Goal: Task Accomplishment & Management: Manage account settings

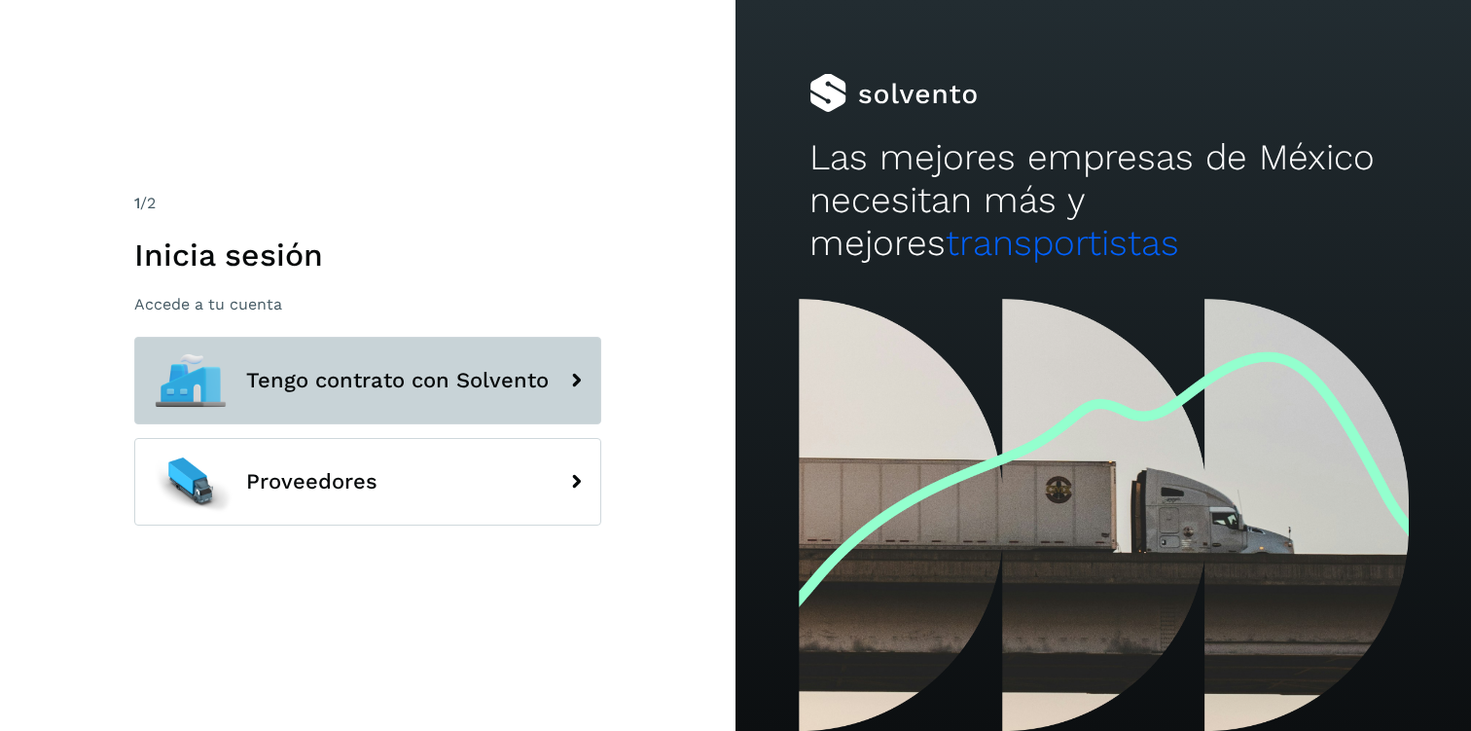
click at [319, 386] on span "Tengo contrato con Solvento" at bounding box center [397, 380] width 303 height 23
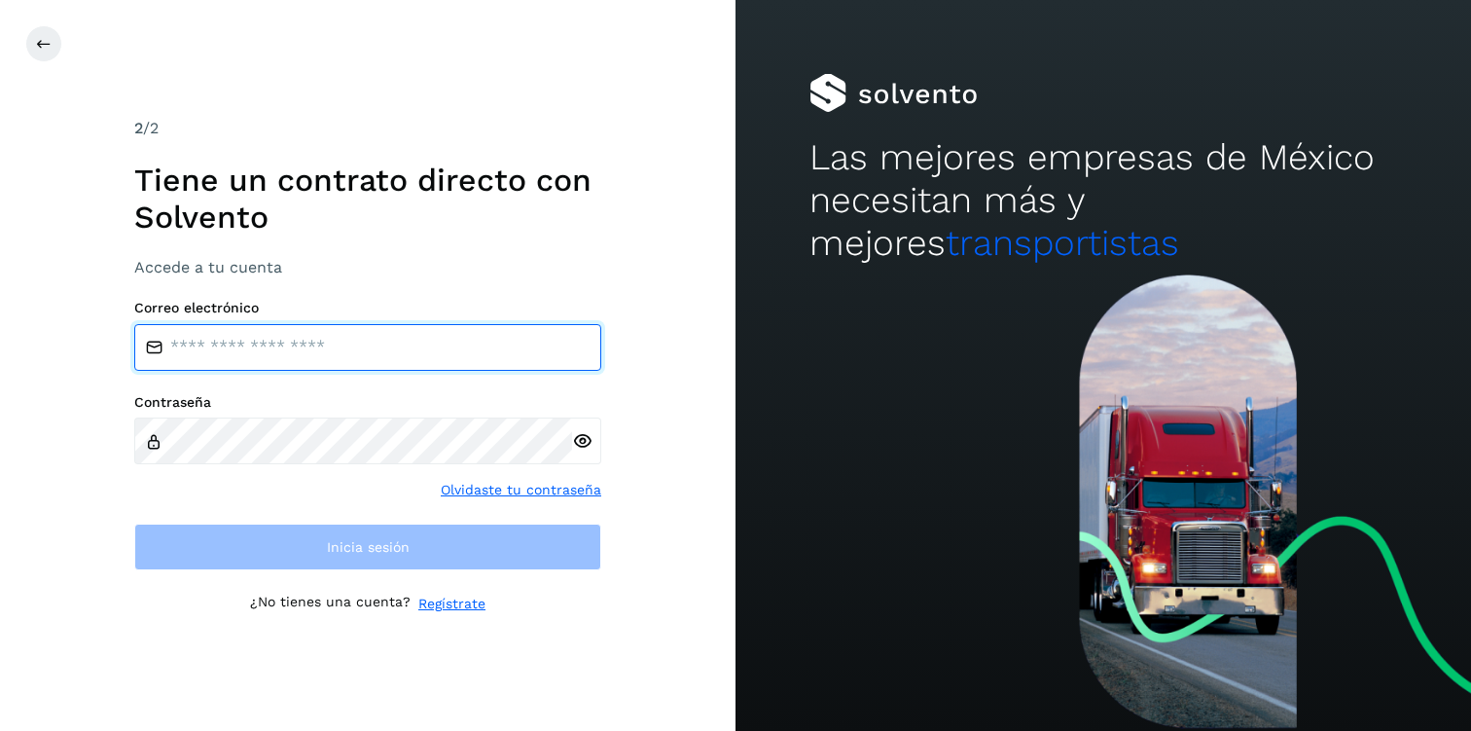
click at [260, 345] on input "email" at bounding box center [367, 347] width 467 height 47
type input "**********"
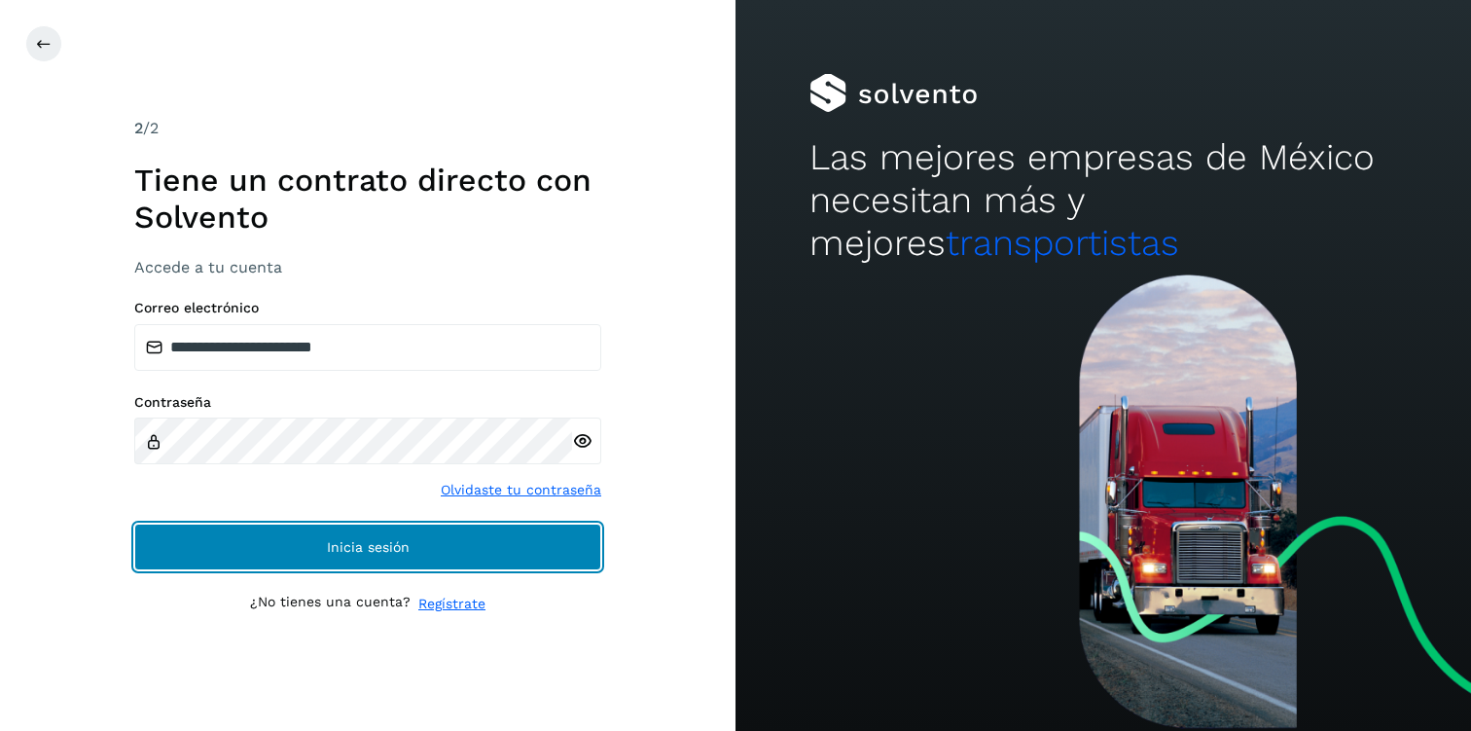
click at [366, 554] on span "Inicia sesión" at bounding box center [368, 547] width 83 height 14
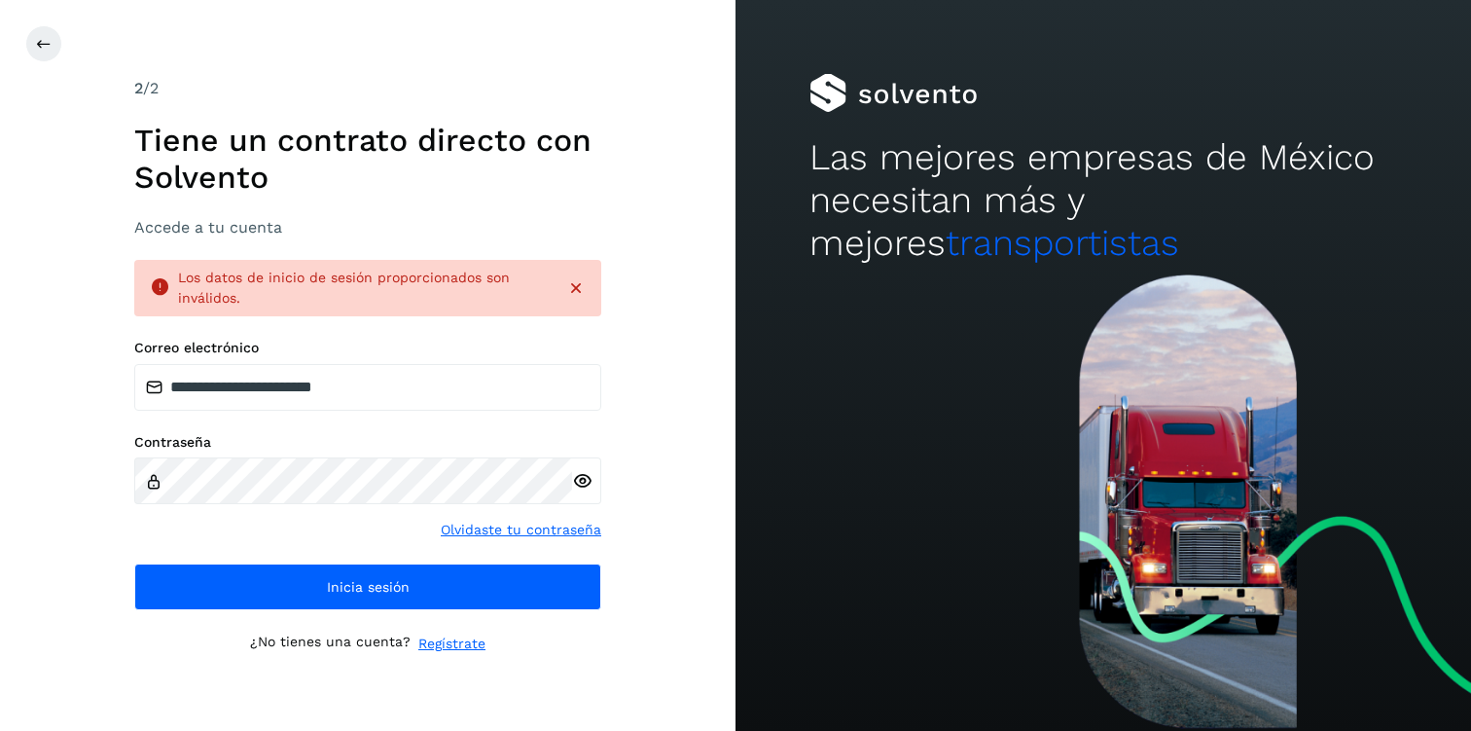
click at [580, 490] on div at bounding box center [586, 480] width 29 height 47
click at [590, 483] on icon at bounding box center [582, 481] width 20 height 20
